Goal: Task Accomplishment & Management: Complete application form

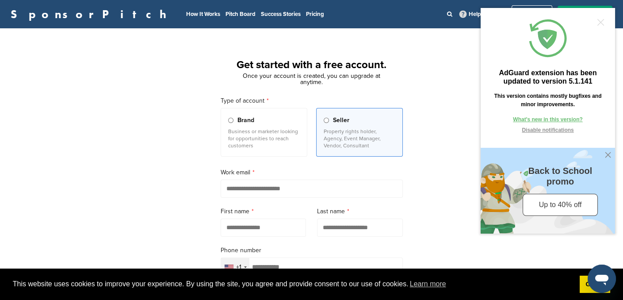
click at [427, 219] on div "Get started with a free account. Once your account is created, you can upgrade …" at bounding box center [311, 244] width 623 height 410
click at [598, 20] on div at bounding box center [600, 22] width 7 height 7
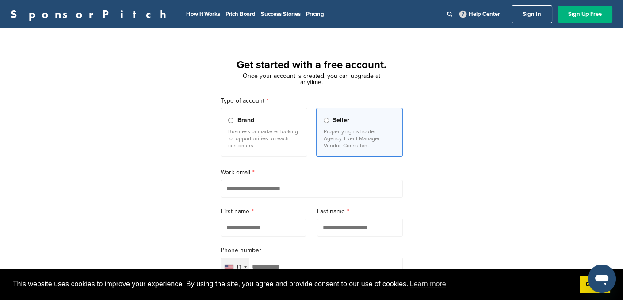
click at [574, 13] on link "Sign Up Free" at bounding box center [584, 14] width 55 height 17
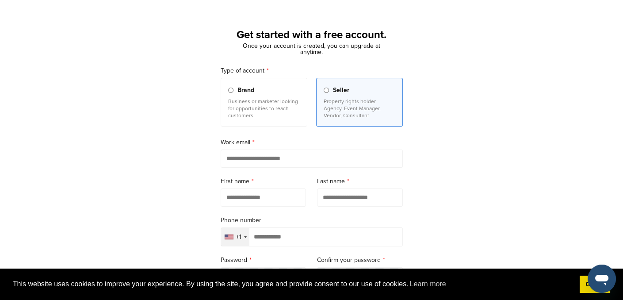
scroll to position [21, 0]
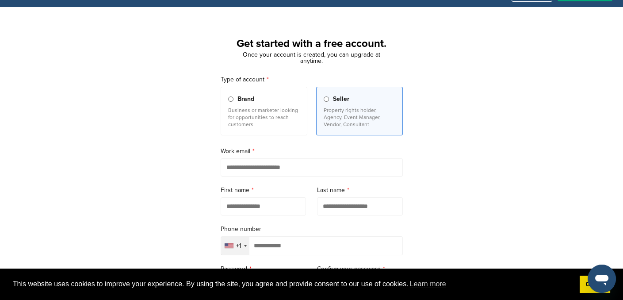
click at [248, 167] on input "email" at bounding box center [312, 167] width 182 height 18
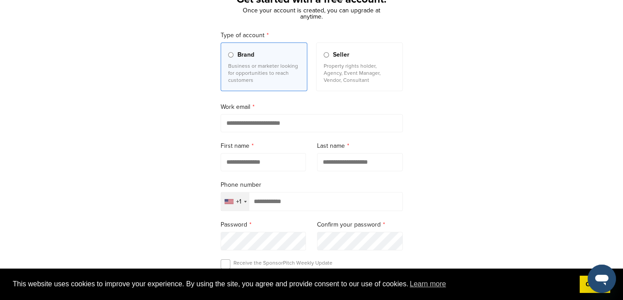
scroll to position [65, 0]
click at [269, 122] on input "email" at bounding box center [312, 124] width 182 height 18
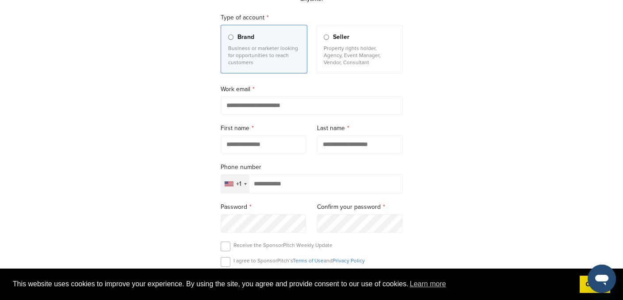
scroll to position [86, 0]
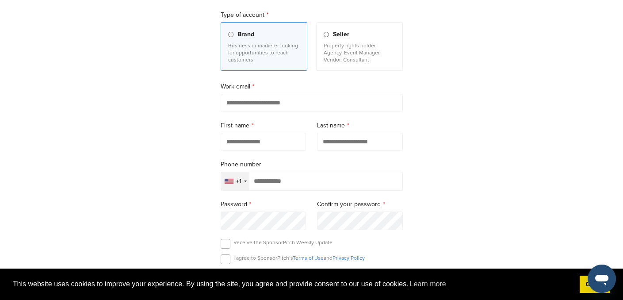
click at [280, 137] on input "text" at bounding box center [264, 142] width 86 height 18
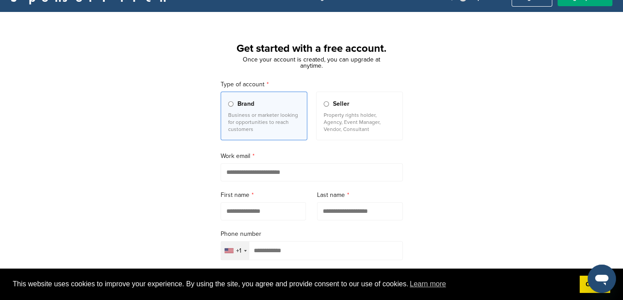
scroll to position [0, 0]
